Goal: Transaction & Acquisition: Purchase product/service

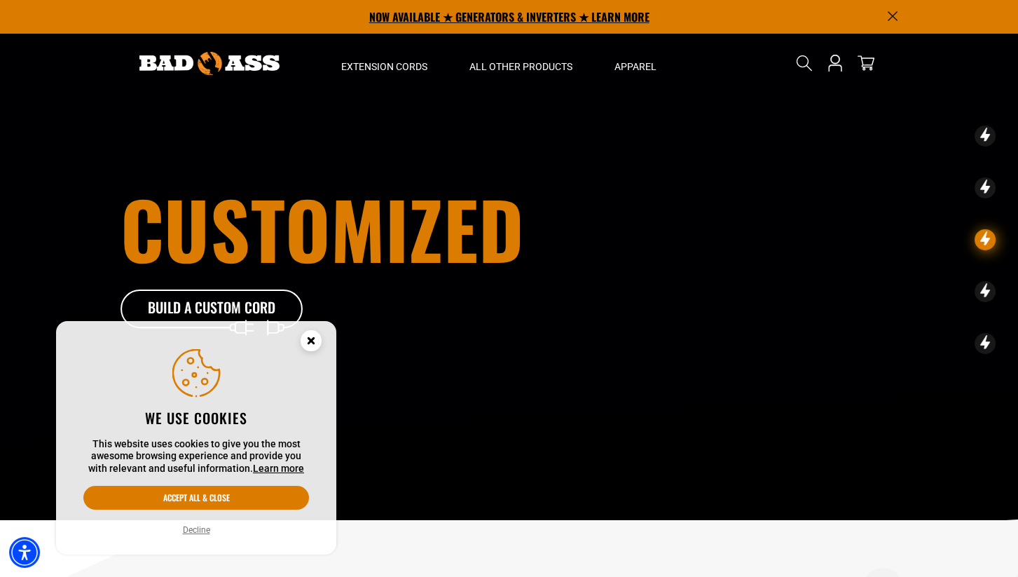
click at [494, 15] on p "NOW AVAILABLE ★ GENERATORS & INVERTERS ★ LEARN MORE" at bounding box center [510, 17] width 778 height 34
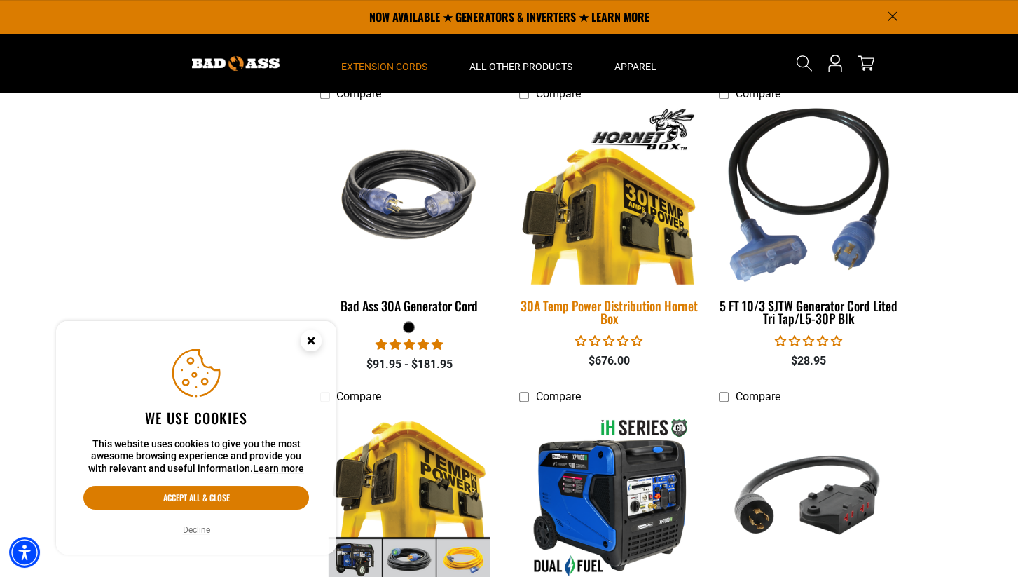
scroll to position [1365, 0]
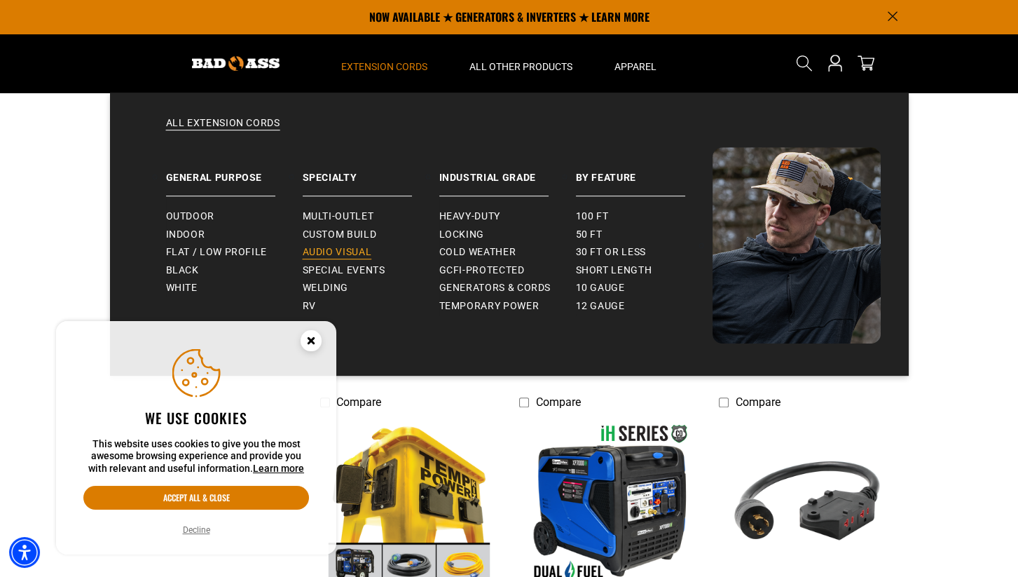
click at [329, 254] on span "Audio Visual" at bounding box center [337, 252] width 69 height 13
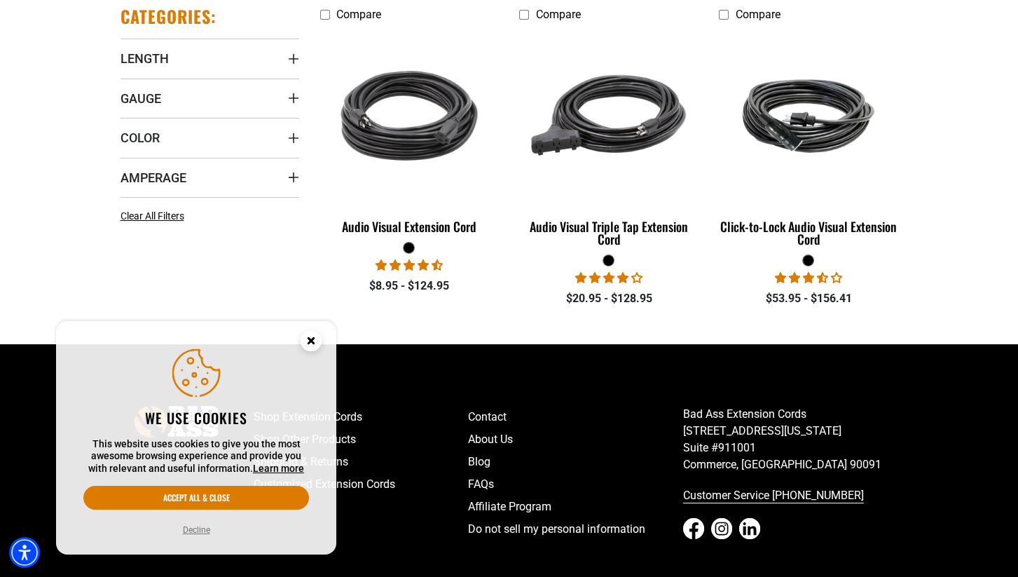
scroll to position [398, 0]
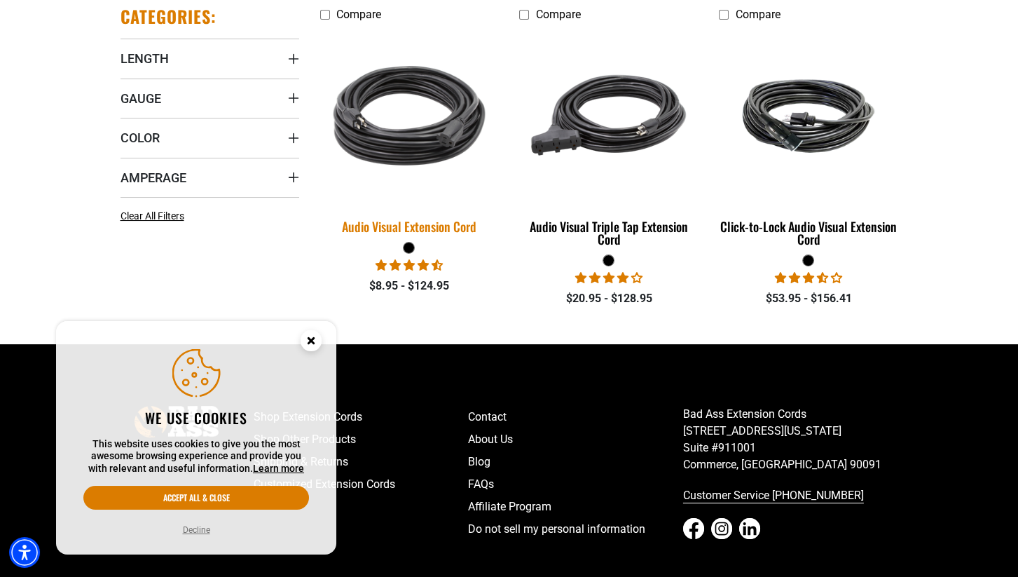
click at [386, 128] on img at bounding box center [409, 115] width 196 height 179
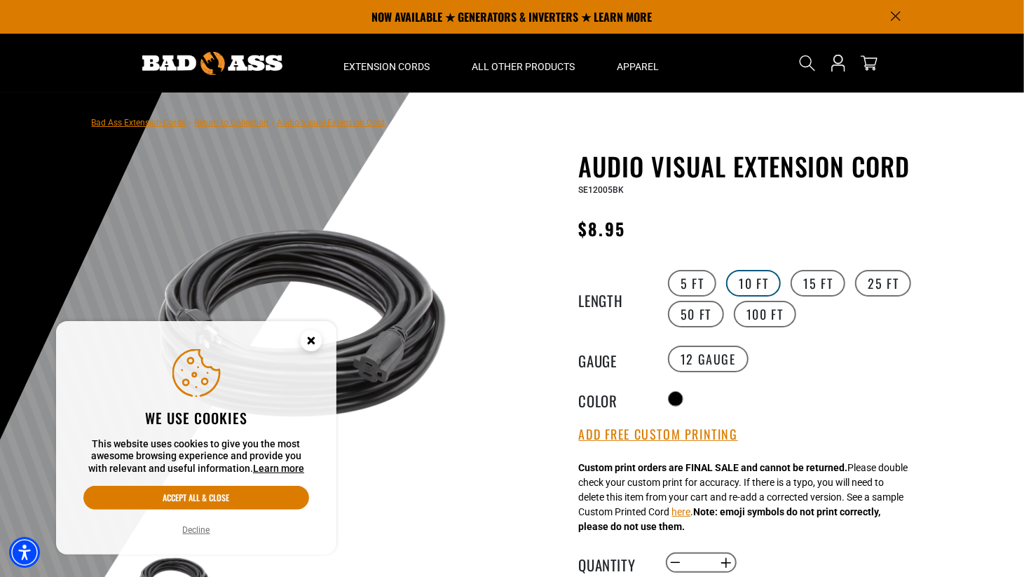
click at [755, 280] on label "10 FT" at bounding box center [753, 283] width 55 height 27
click at [729, 564] on button "Increase quantity for Audio Visual Extension Cord" at bounding box center [726, 563] width 22 height 24
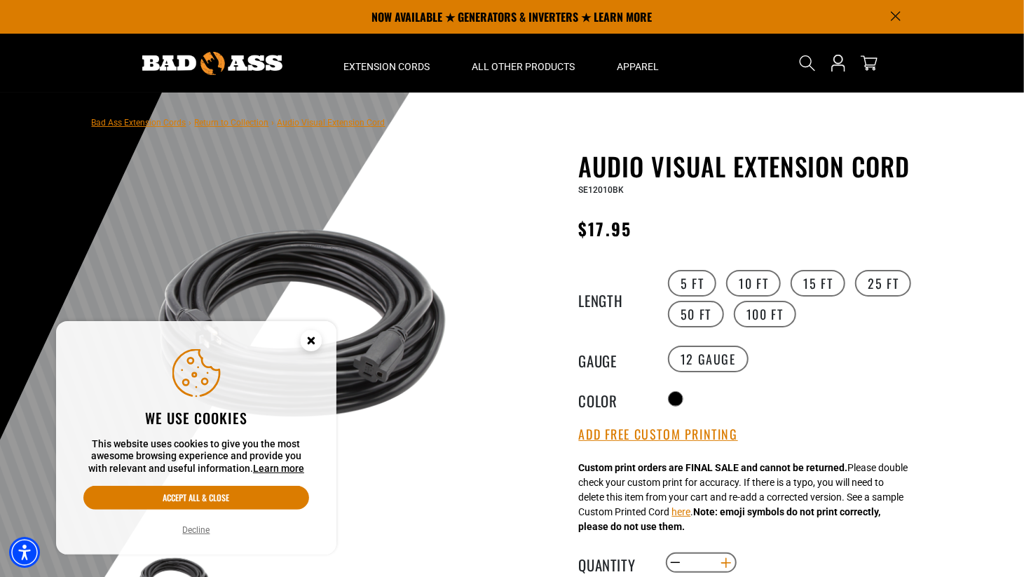
click at [729, 564] on button "Increase quantity for Audio Visual Extension Cord" at bounding box center [726, 563] width 22 height 24
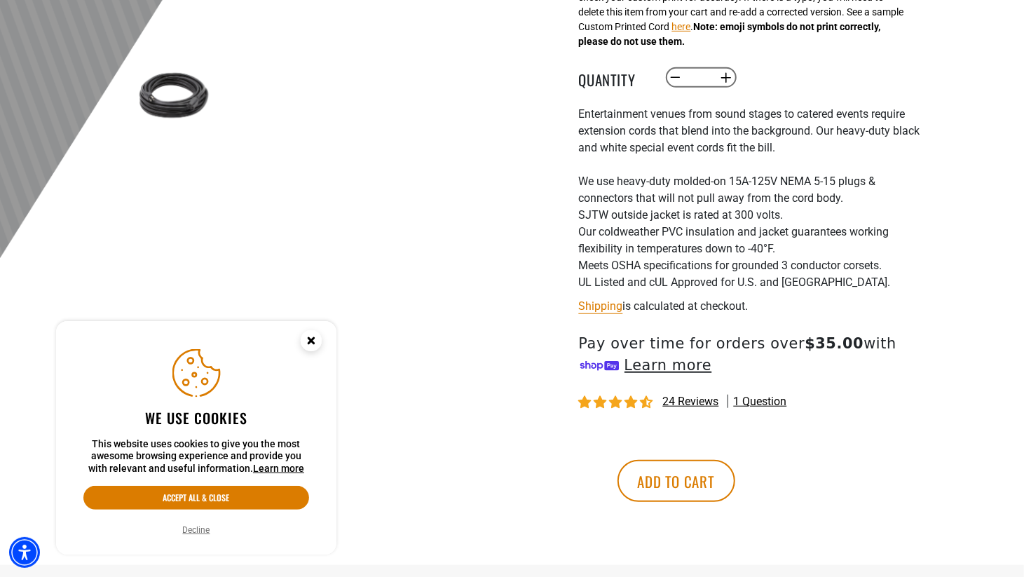
scroll to position [487, 0]
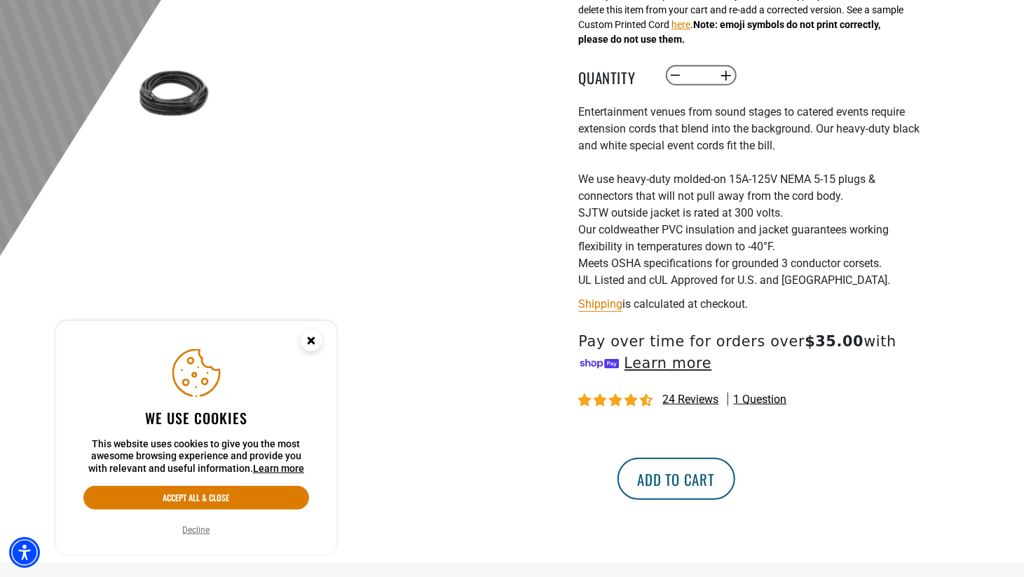
click at [735, 484] on button "Add to cart" at bounding box center [677, 479] width 118 height 42
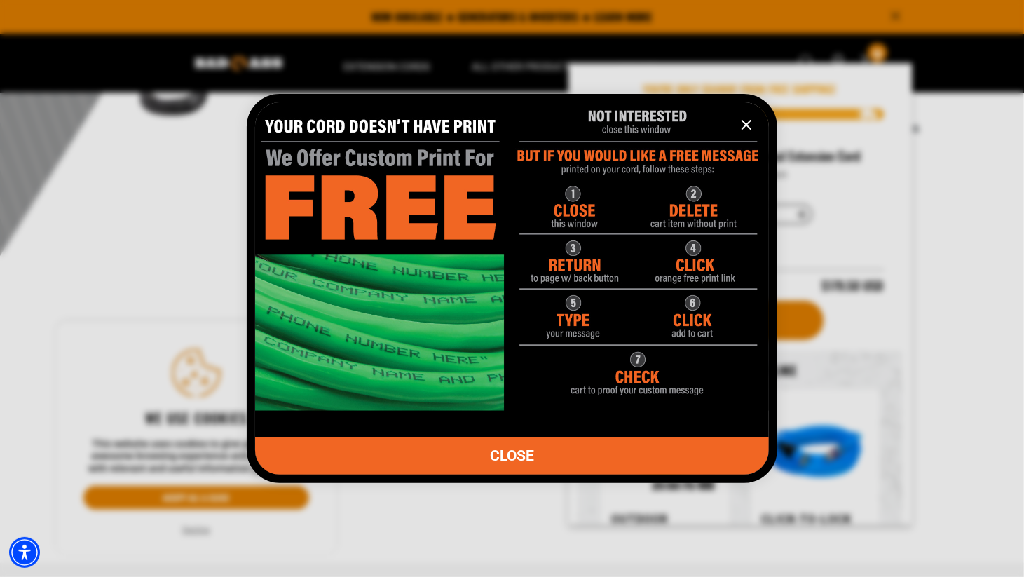
click at [744, 127] on icon "information" at bounding box center [746, 125] width 8 height 8
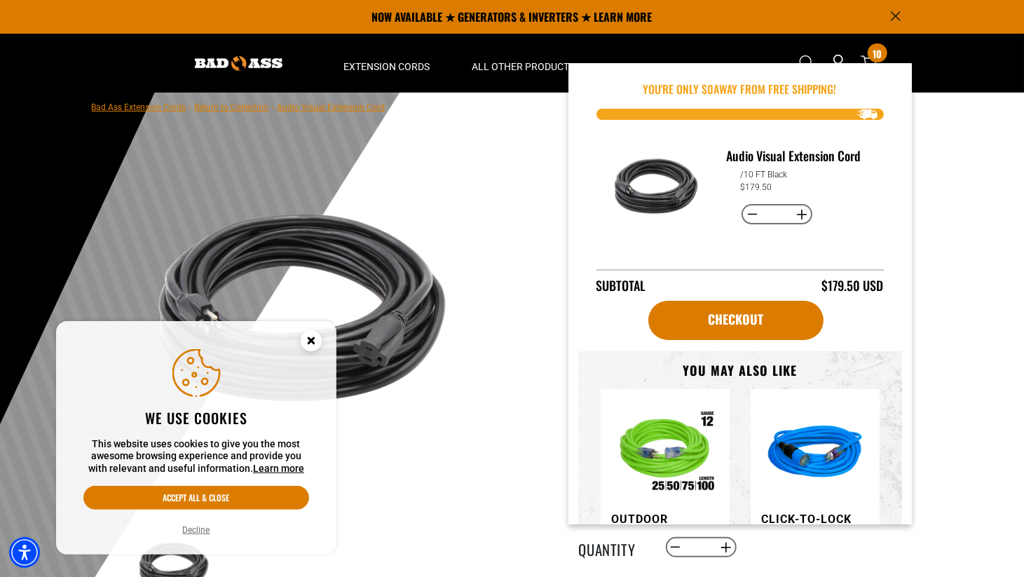
scroll to position [0, 0]
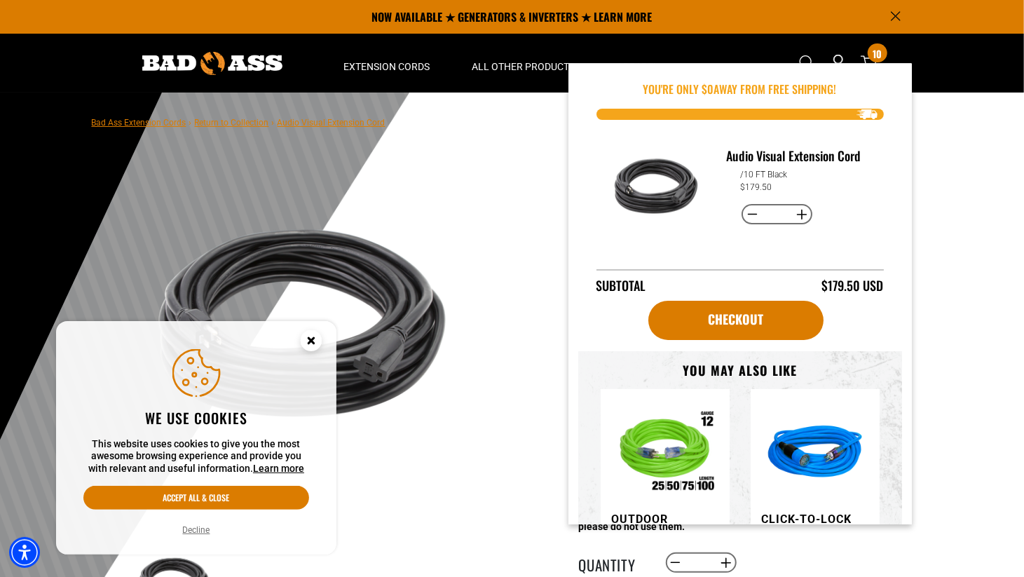
click at [496, 202] on main-product-gallery "1 of 1 Previous Next Previous Next 1 2 3 4" at bounding box center [302, 422] width 400 height 543
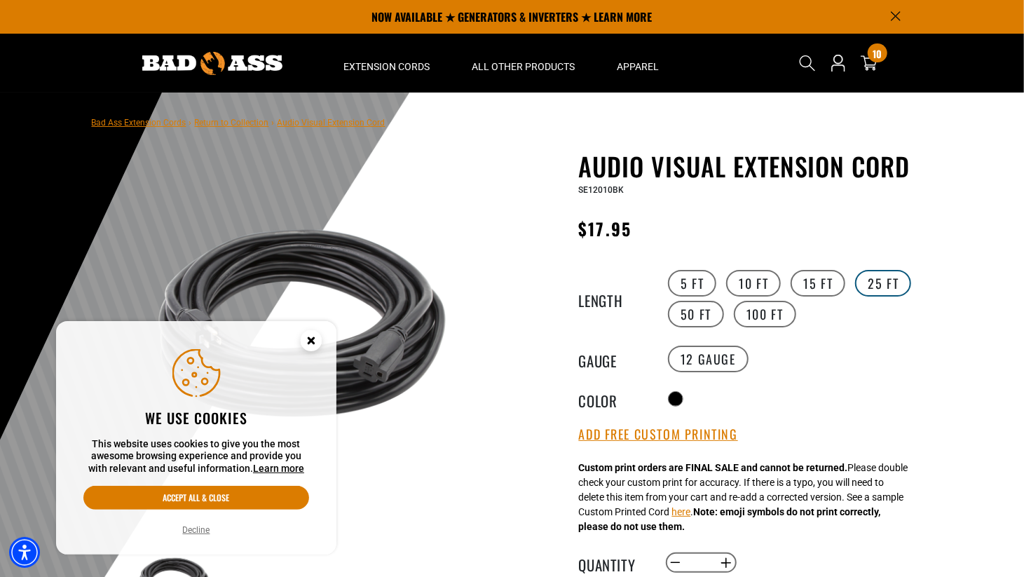
click at [870, 287] on label "25 FT" at bounding box center [883, 283] width 56 height 27
click at [728, 561] on button "Increase quantity for Audio Visual Extension Cord" at bounding box center [726, 563] width 22 height 24
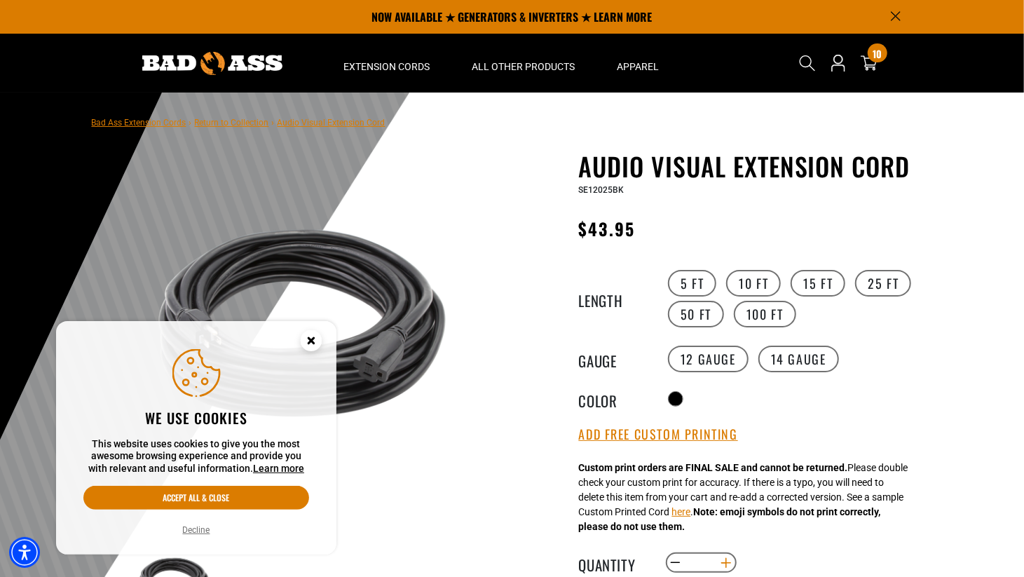
click at [728, 561] on button "Increase quantity for Audio Visual Extension Cord" at bounding box center [726, 563] width 22 height 24
click at [676, 564] on button "Decrease quantity for Audio Visual Extension Cord" at bounding box center [675, 563] width 22 height 24
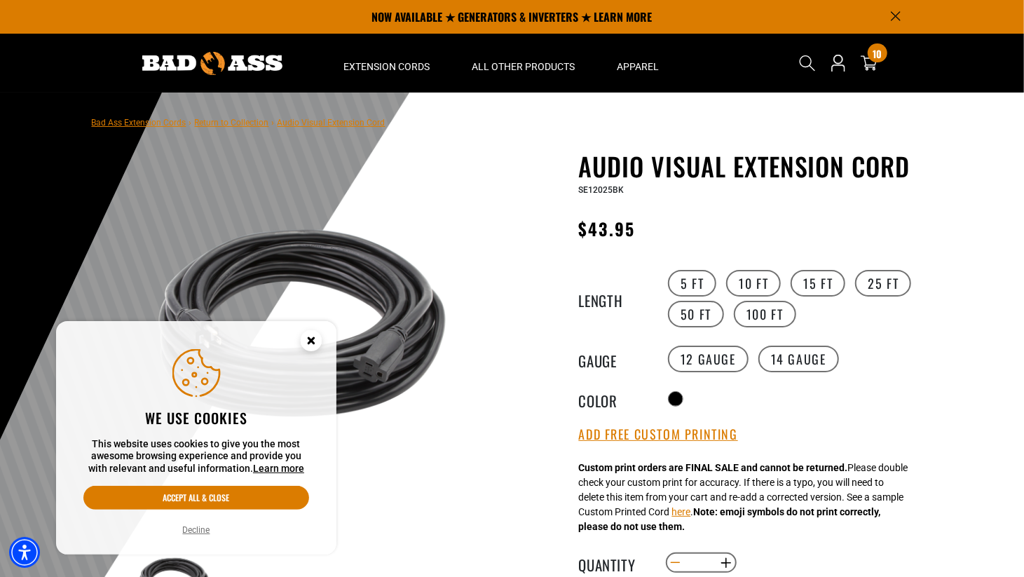
click at [676, 564] on button "Decrease quantity for Audio Visual Extension Cord" at bounding box center [675, 563] width 22 height 24
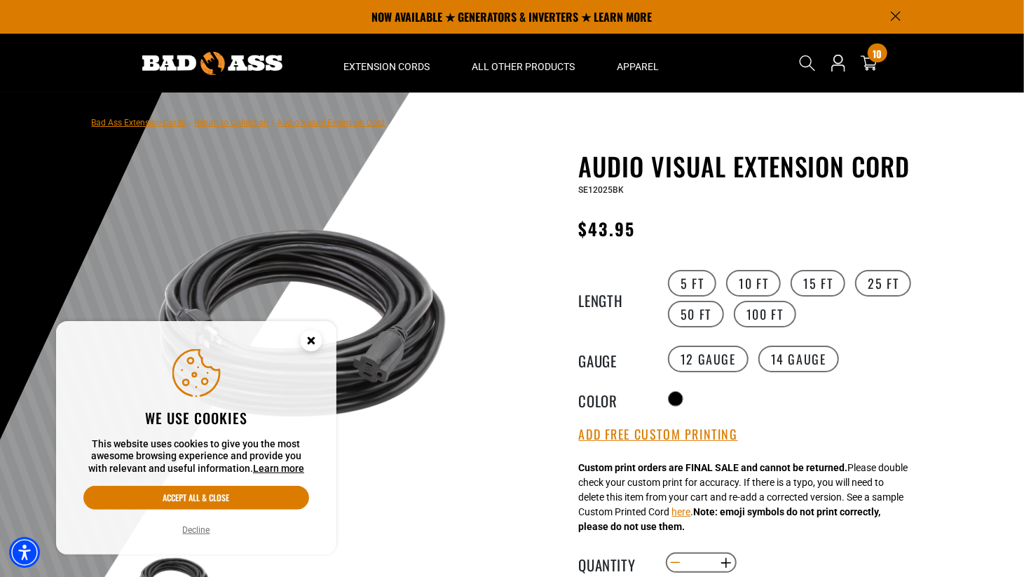
click at [676, 564] on button "Decrease quantity for Audio Visual Extension Cord" at bounding box center [675, 563] width 22 height 24
type input "*"
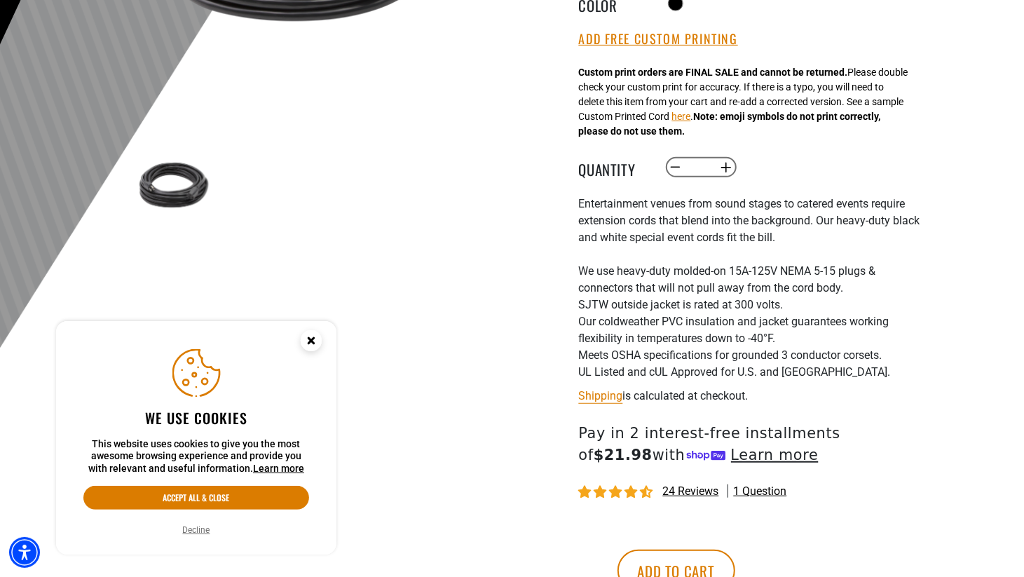
scroll to position [398, 0]
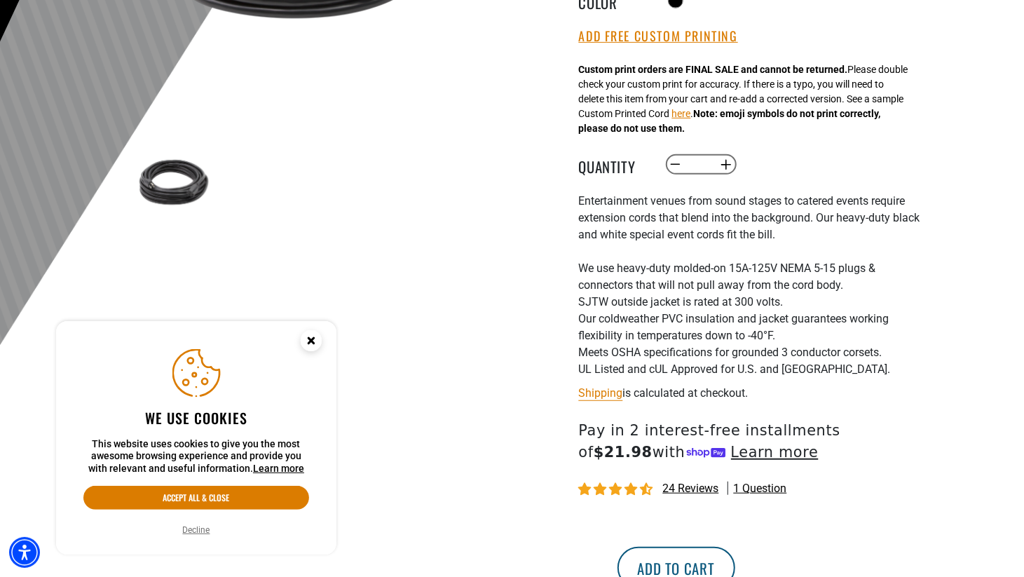
click at [735, 562] on button "Add to cart" at bounding box center [677, 568] width 118 height 42
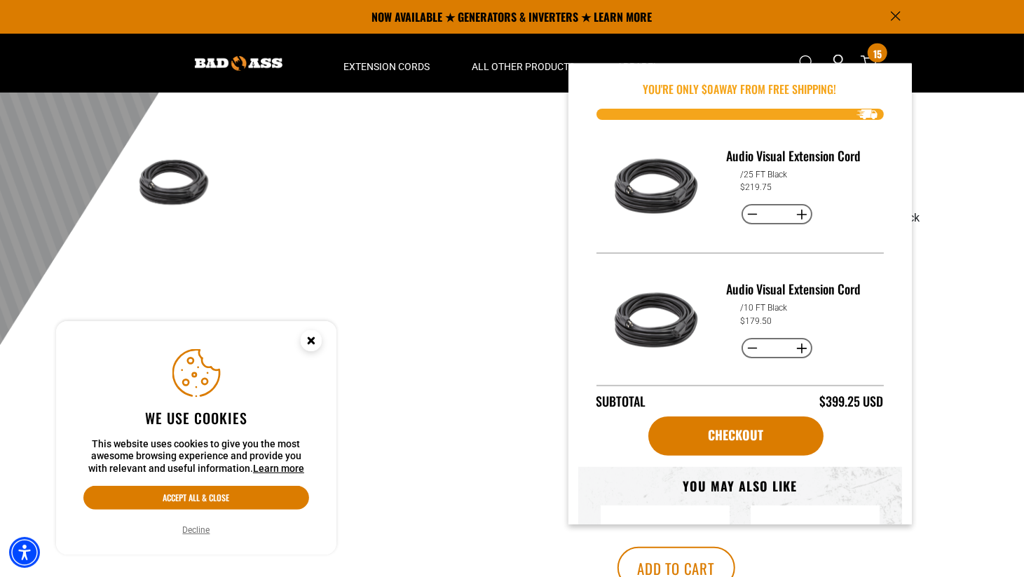
click at [938, 214] on div at bounding box center [512, 37] width 1024 height 687
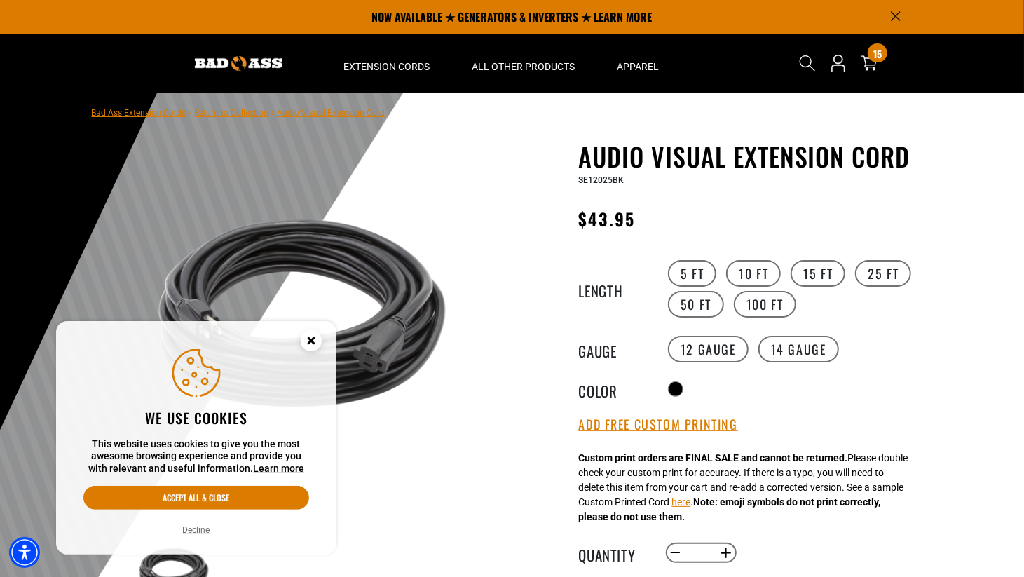
scroll to position [0, 0]
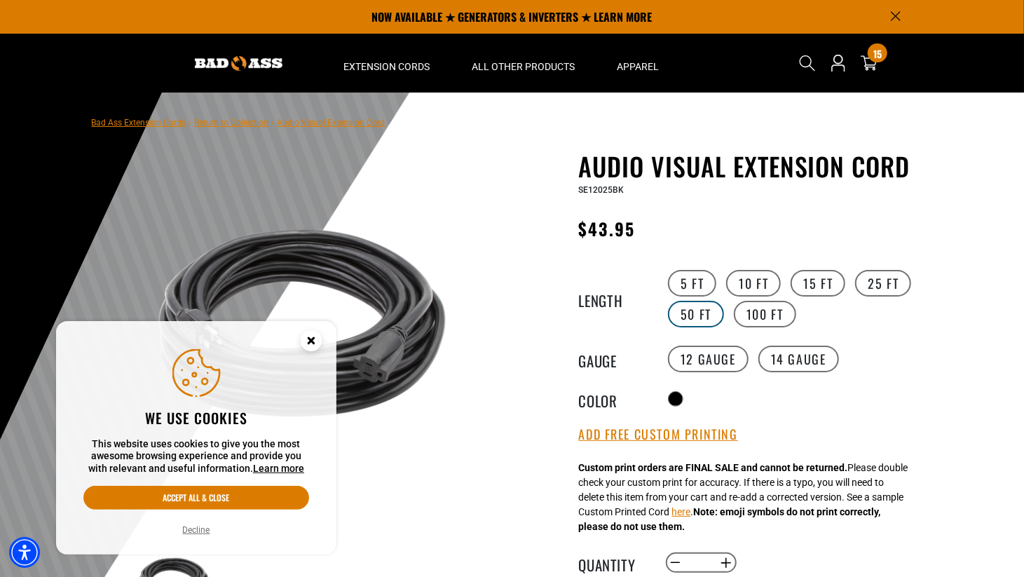
click at [704, 307] on label "50 FT" at bounding box center [696, 314] width 56 height 27
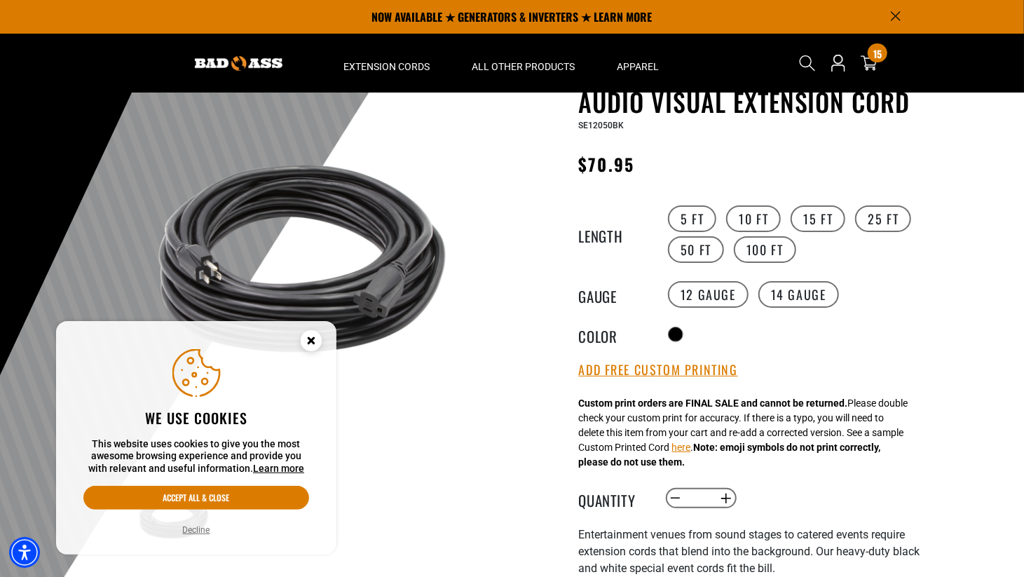
scroll to position [58, 0]
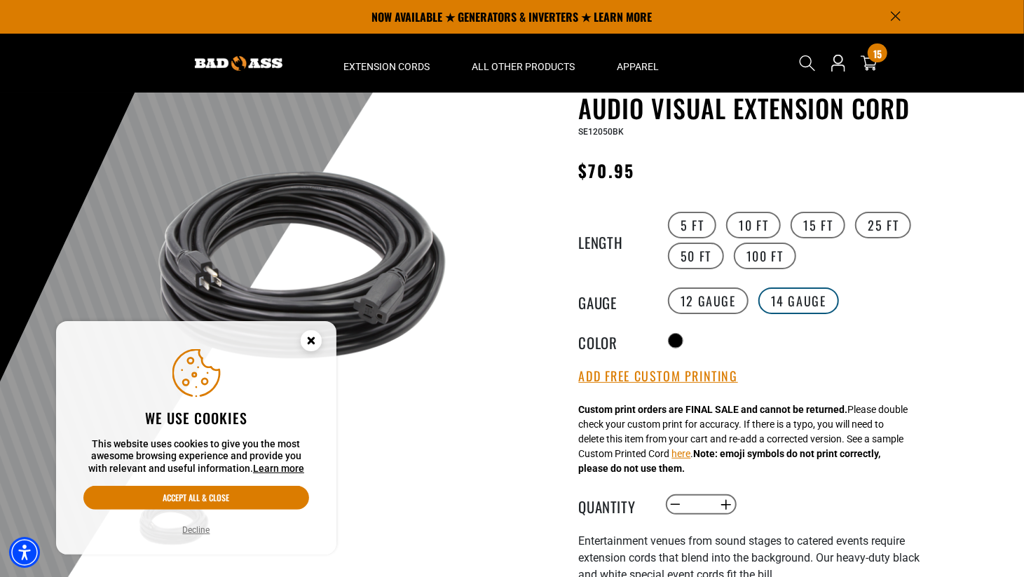
click at [782, 296] on label "14 Gauge products.product.variant_sold_out_or_unavailable" at bounding box center [798, 300] width 81 height 27
click at [719, 296] on label "12 Gauge" at bounding box center [708, 300] width 81 height 27
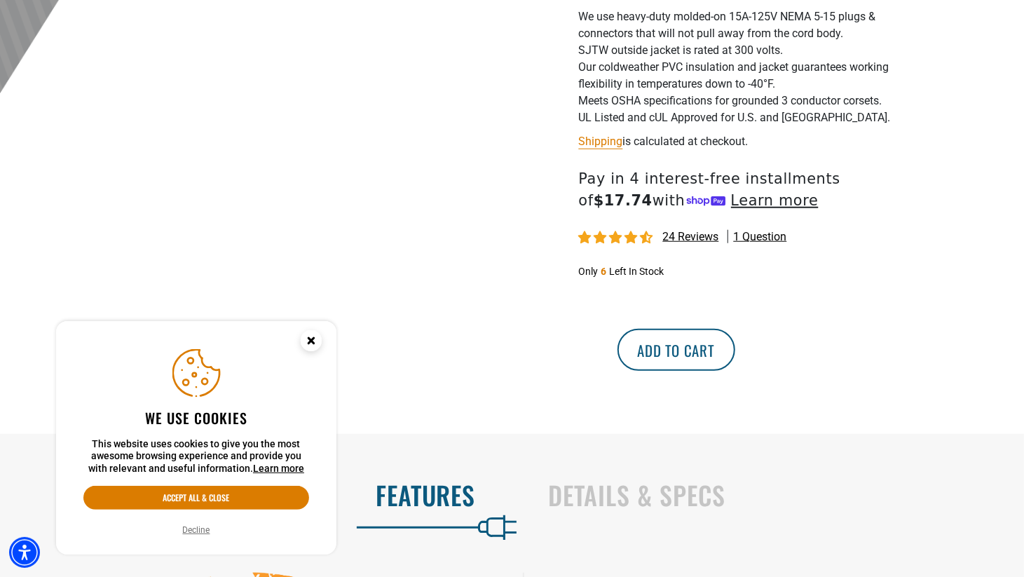
scroll to position [650, 0]
click at [735, 355] on button "Add to cart" at bounding box center [677, 349] width 118 height 42
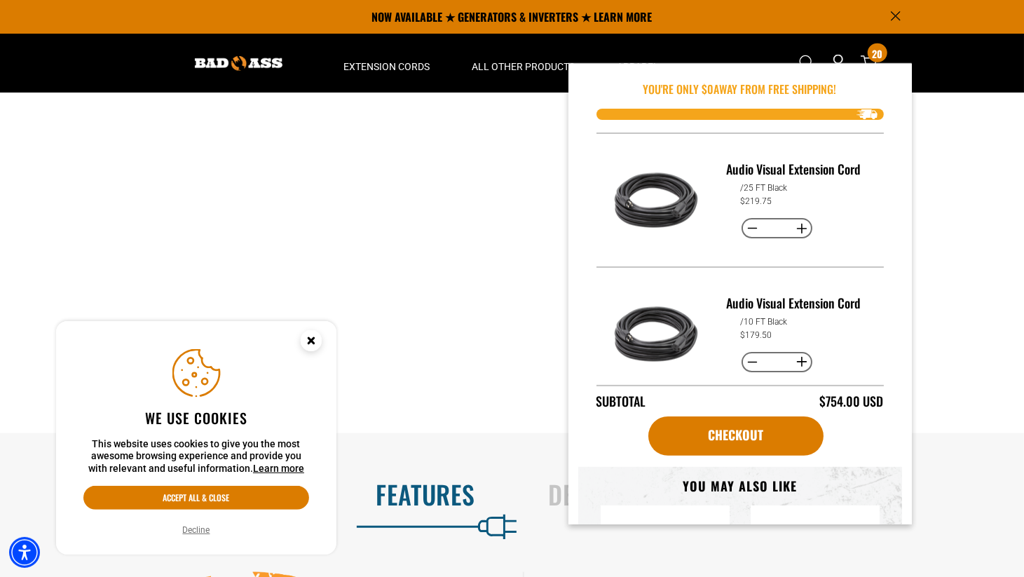
scroll to position [135, 0]
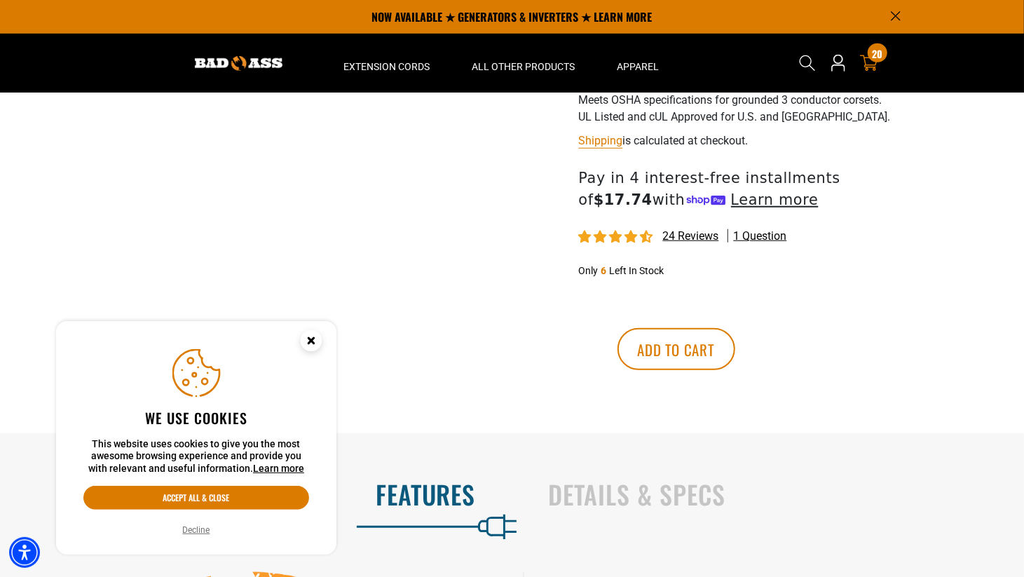
click at [876, 57] on span "20" at bounding box center [877, 53] width 11 height 11
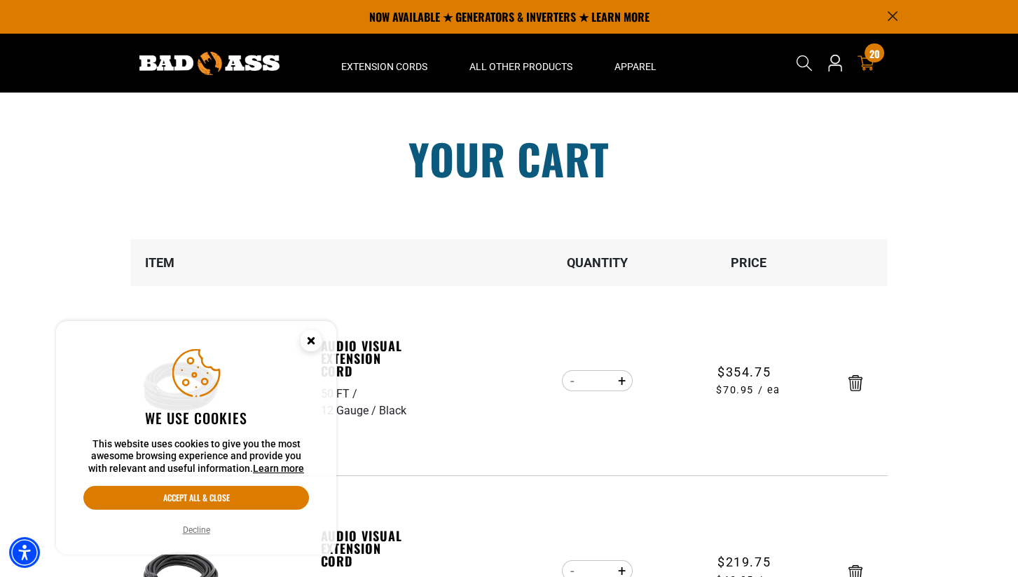
click at [316, 338] on circle "Cookie Consent" at bounding box center [311, 340] width 21 height 21
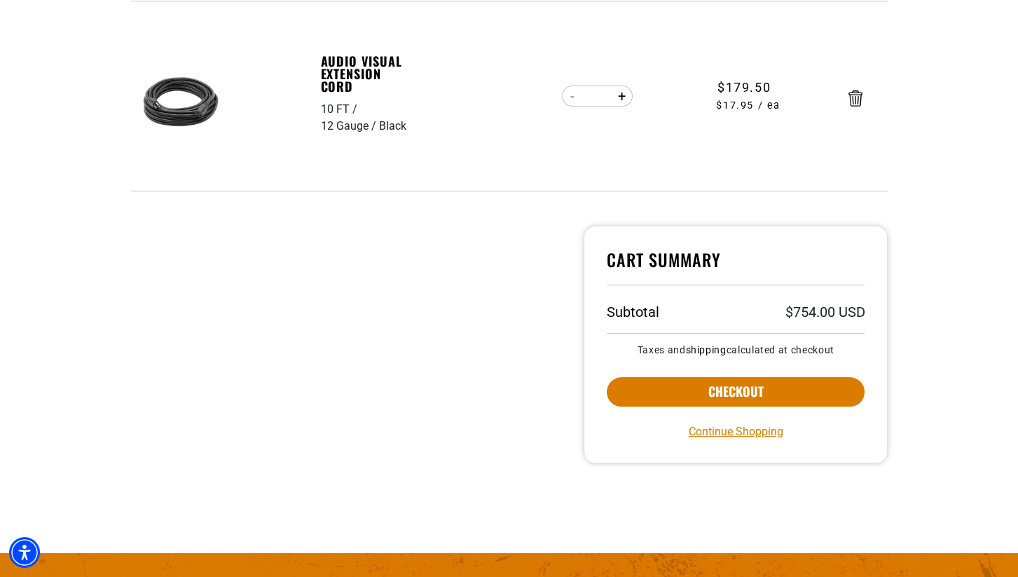
scroll to position [667, 0]
